Goal: Check status: Check status

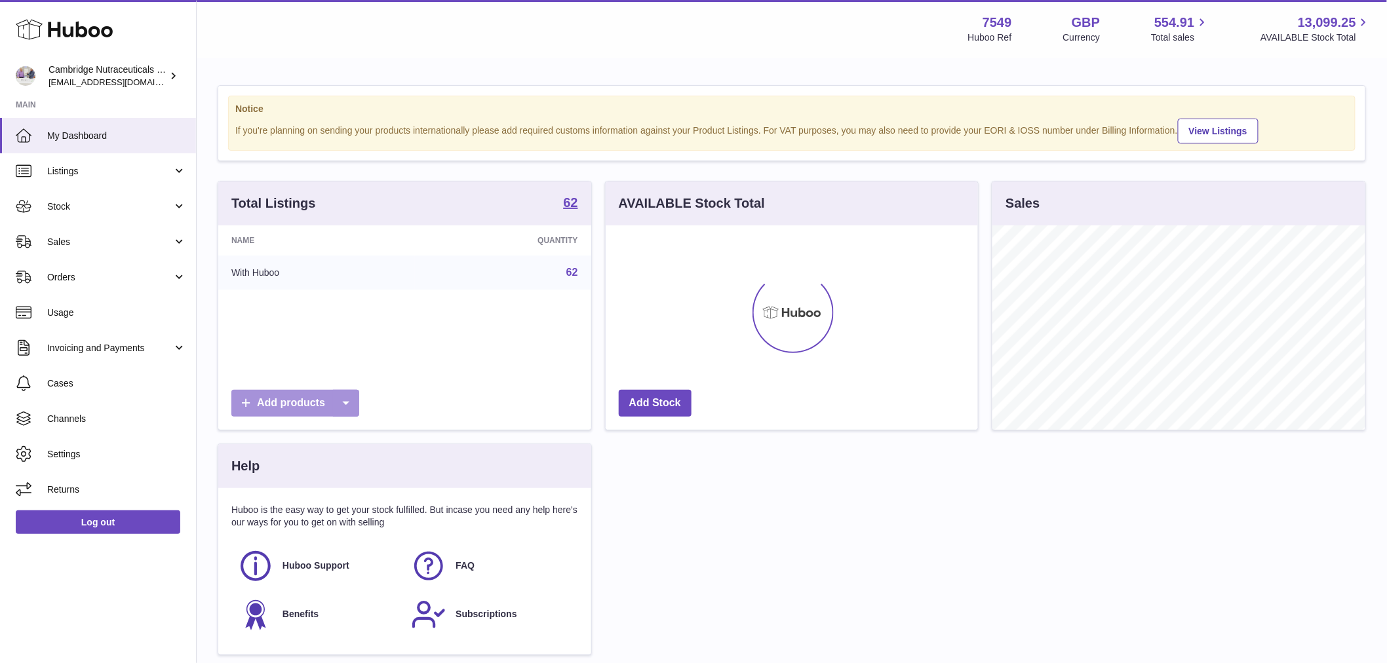
scroll to position [204, 372]
click at [62, 194] on link "Stock" at bounding box center [98, 206] width 196 height 35
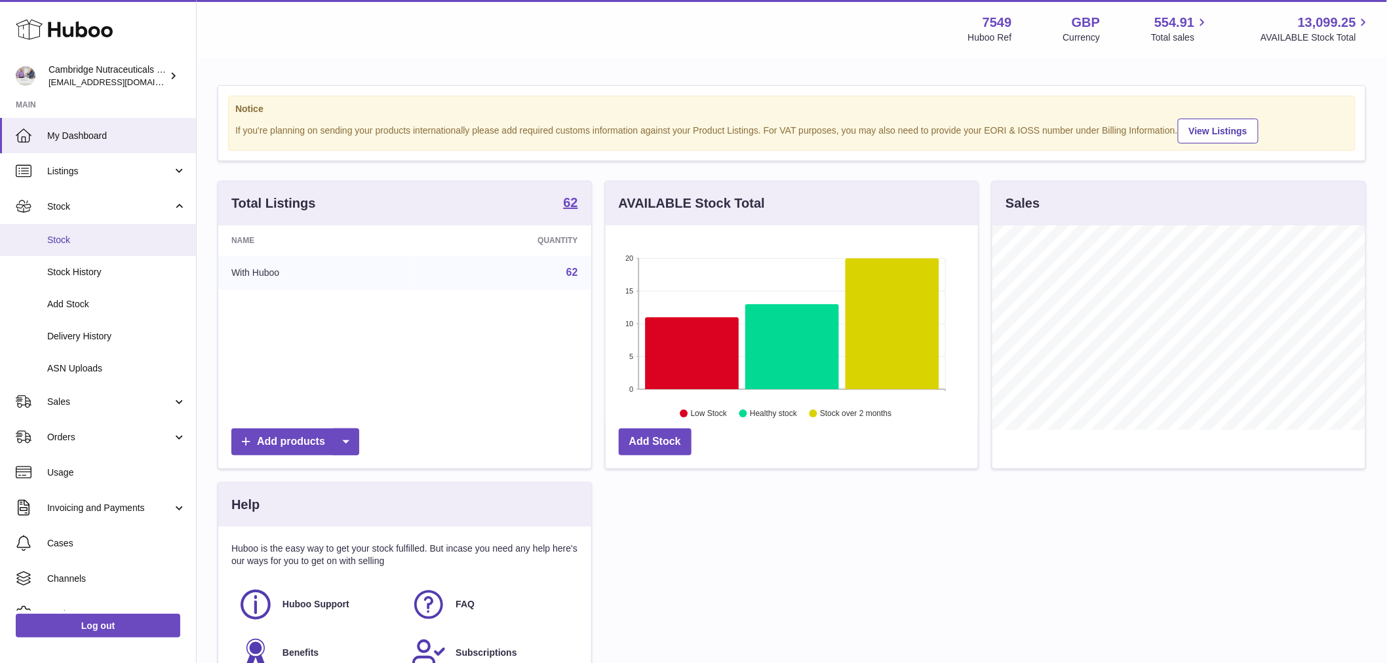
click at [66, 234] on span "Stock" at bounding box center [116, 240] width 139 height 12
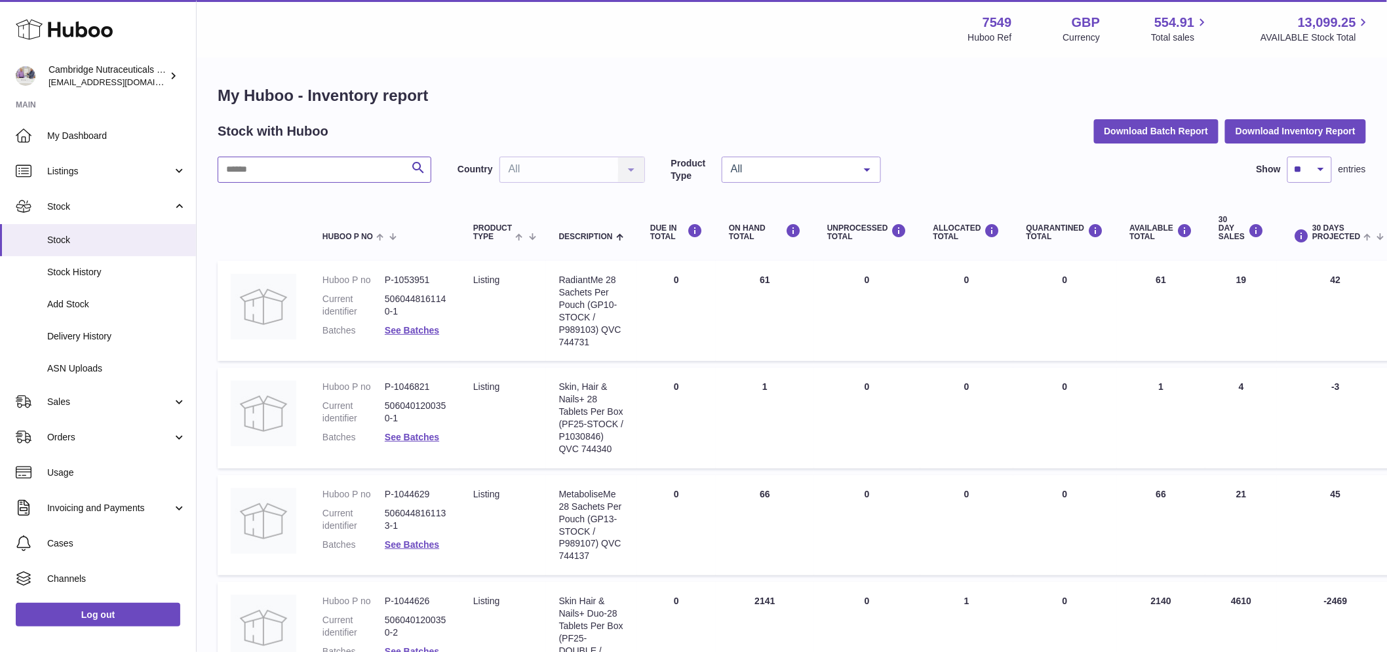
click at [271, 172] on input "text" at bounding box center [325, 170] width 214 height 26
type input "*****"
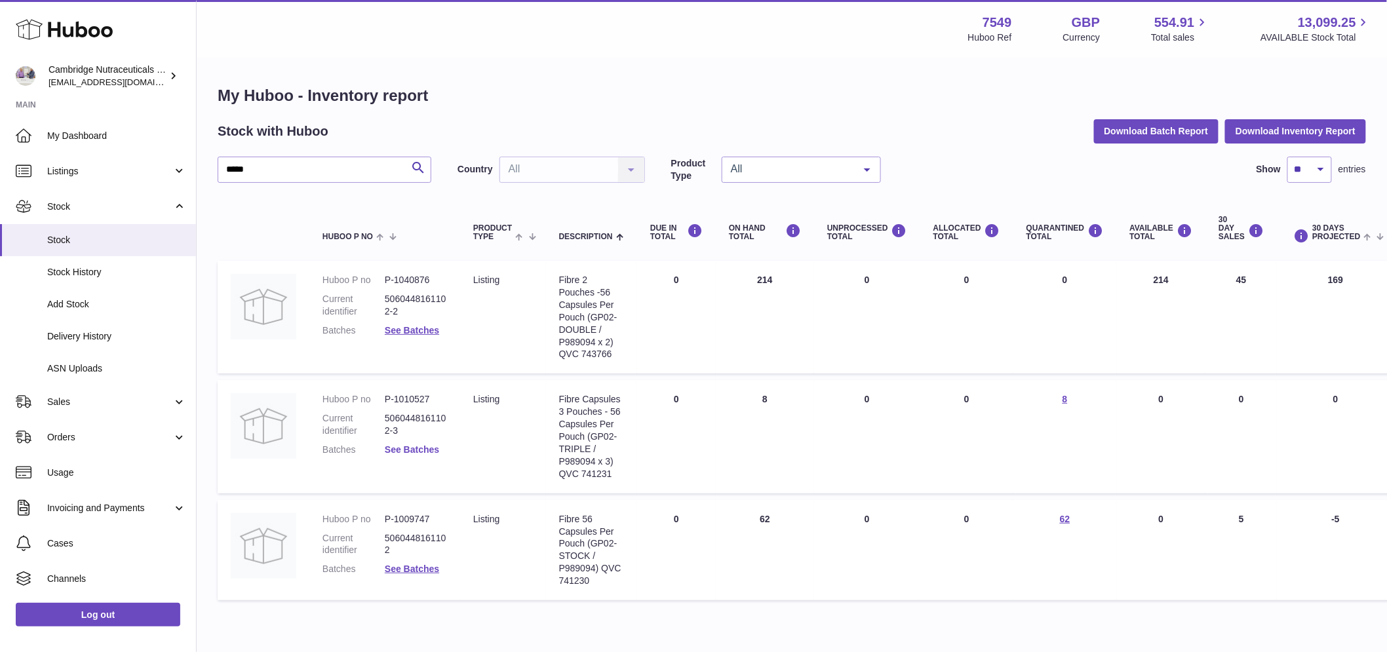
click at [434, 448] on link "See Batches" at bounding box center [412, 449] width 54 height 10
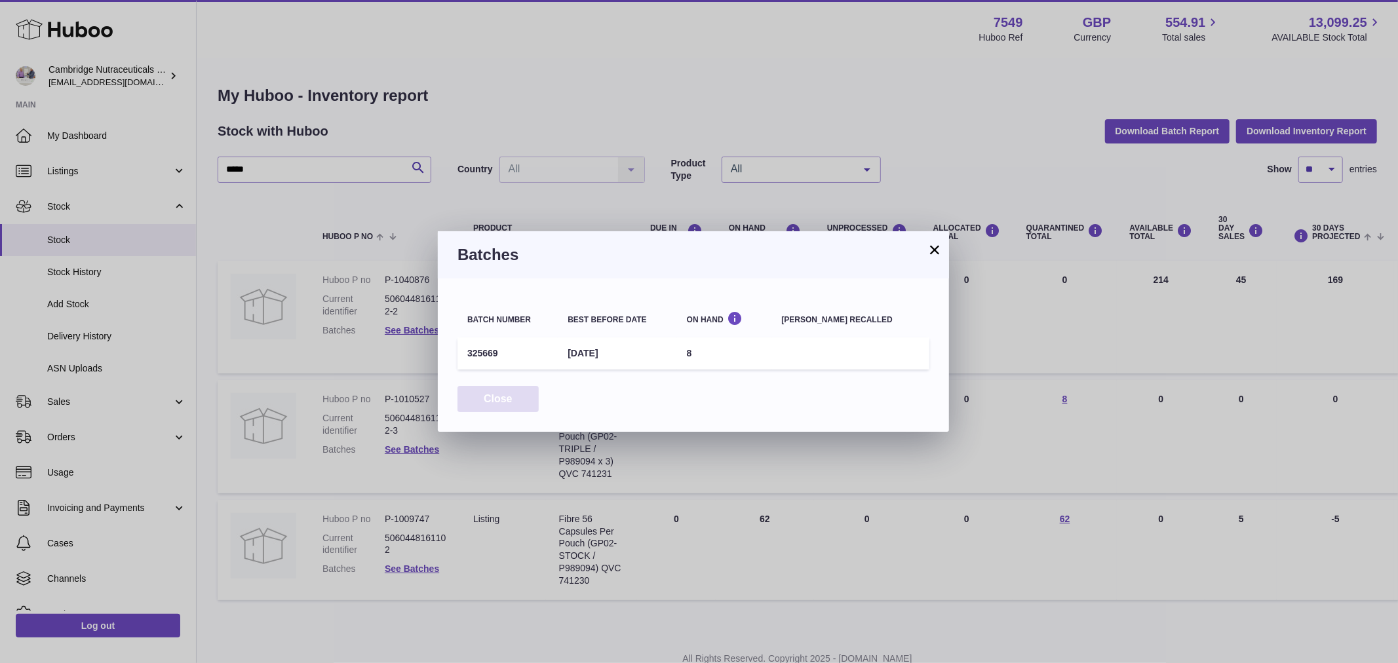
click at [486, 405] on button "Close" at bounding box center [497, 399] width 81 height 27
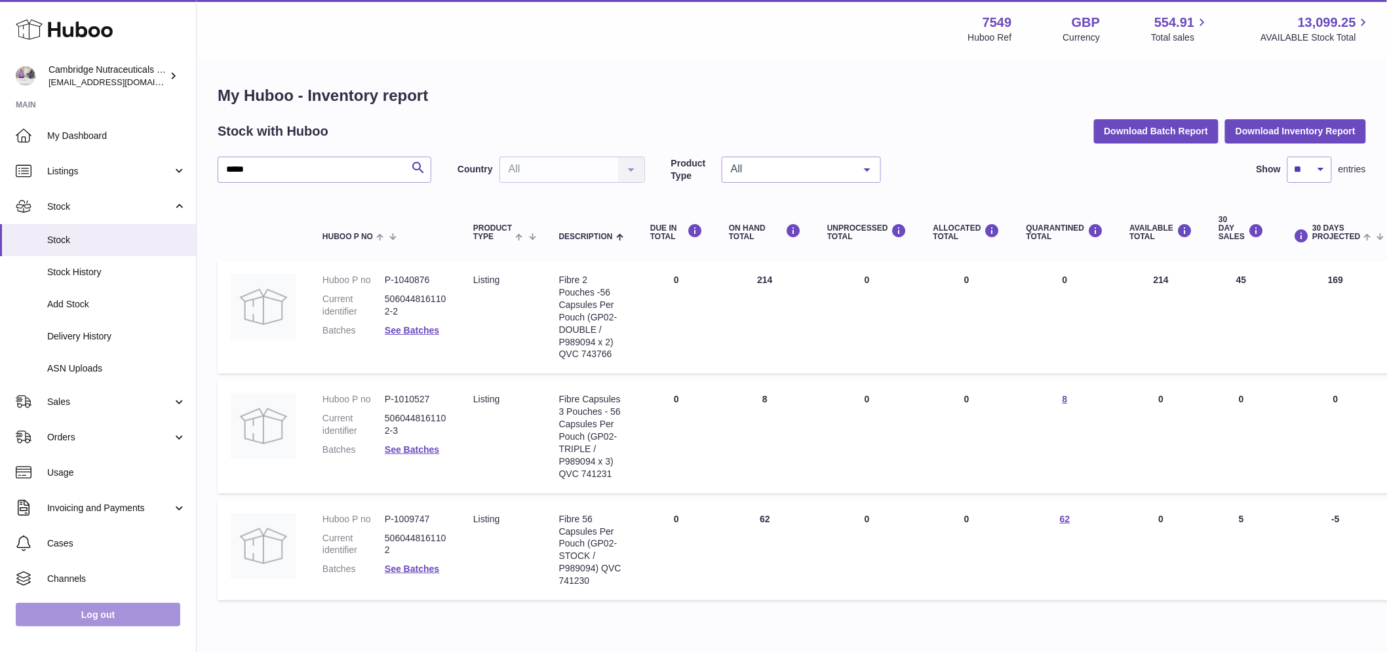
click at [144, 624] on link "Log out" at bounding box center [98, 615] width 164 height 24
